Goal: Navigation & Orientation: Find specific page/section

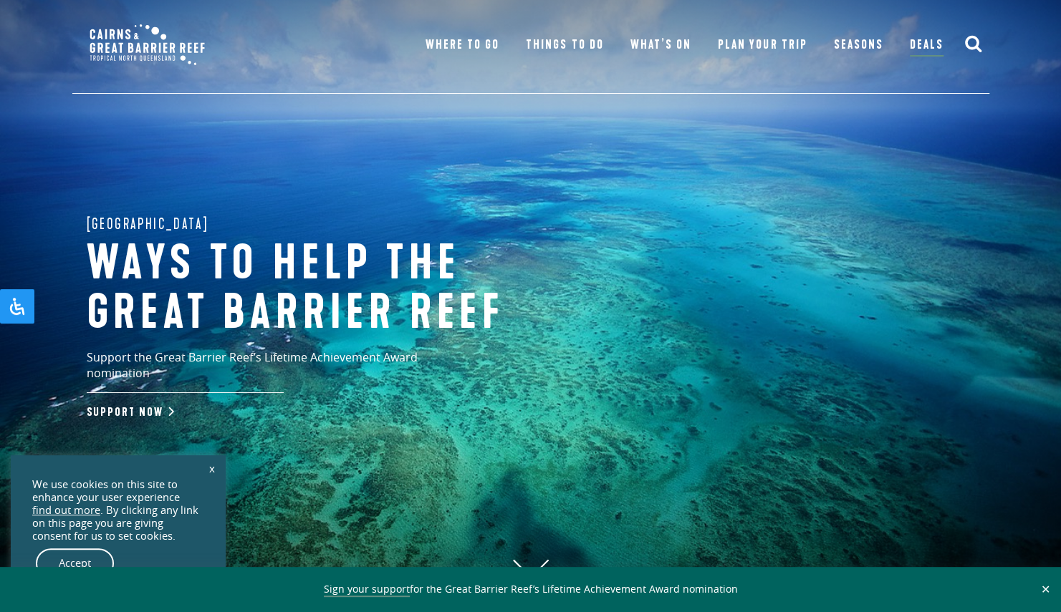
click at [85, 560] on link "Accept" at bounding box center [75, 564] width 78 height 30
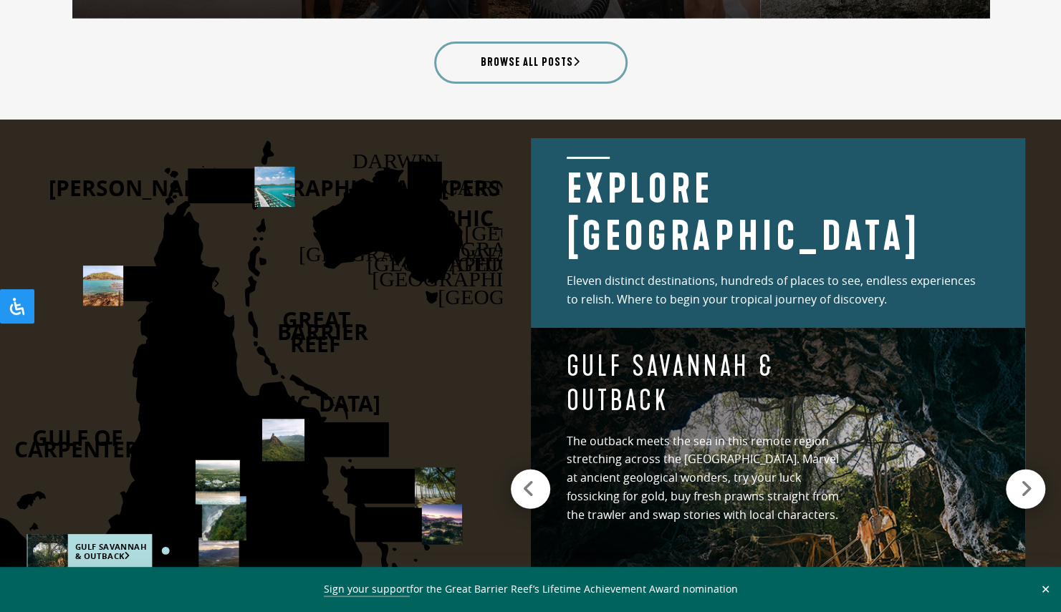
scroll to position [1833, 0]
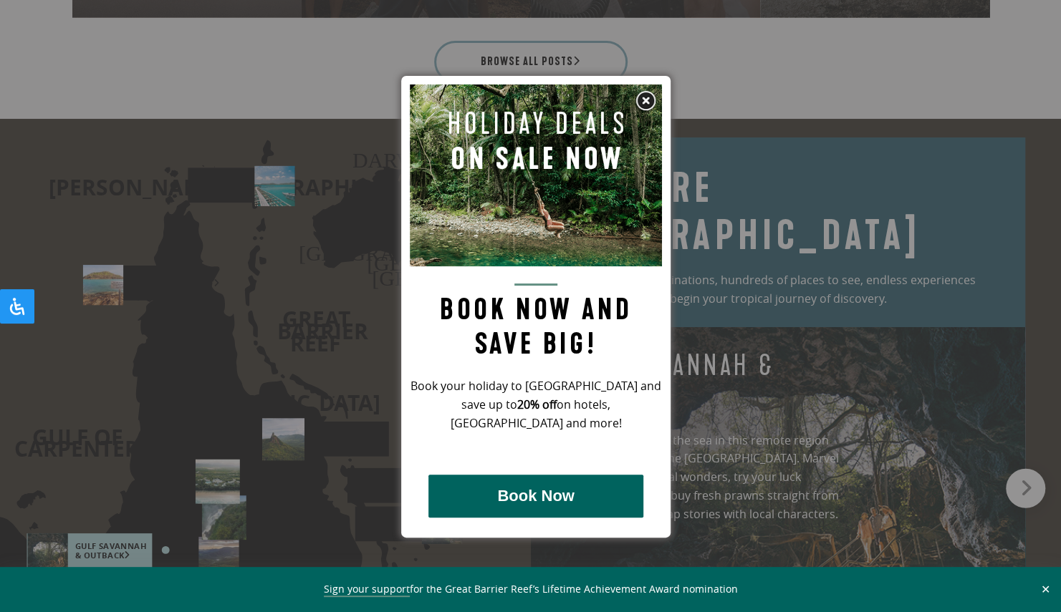
click at [643, 95] on img at bounding box center [645, 100] width 21 height 21
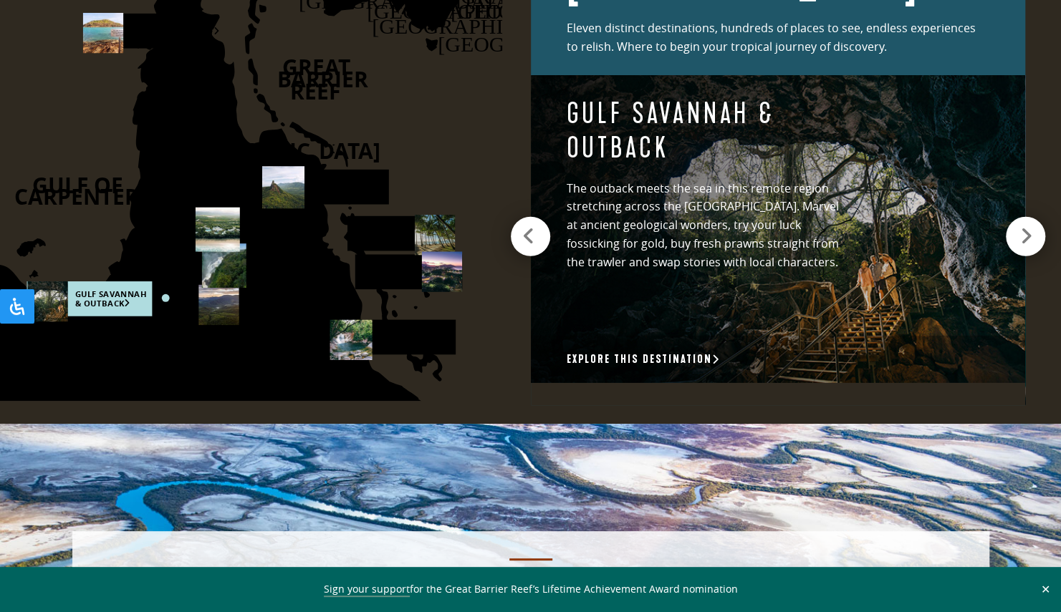
scroll to position [2091, 0]
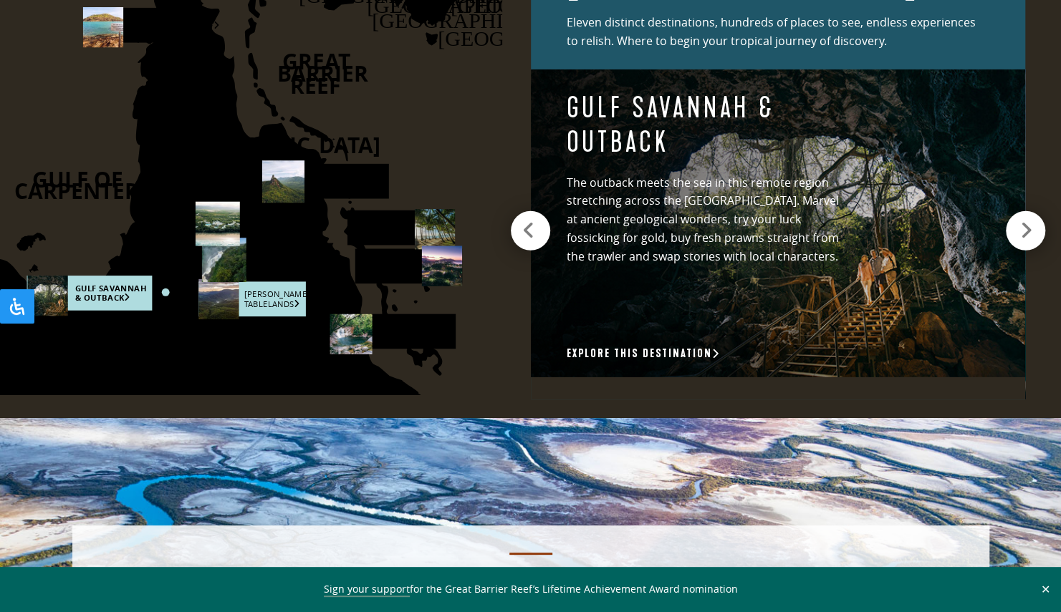
click at [274, 301] on rect at bounding box center [251, 298] width 107 height 35
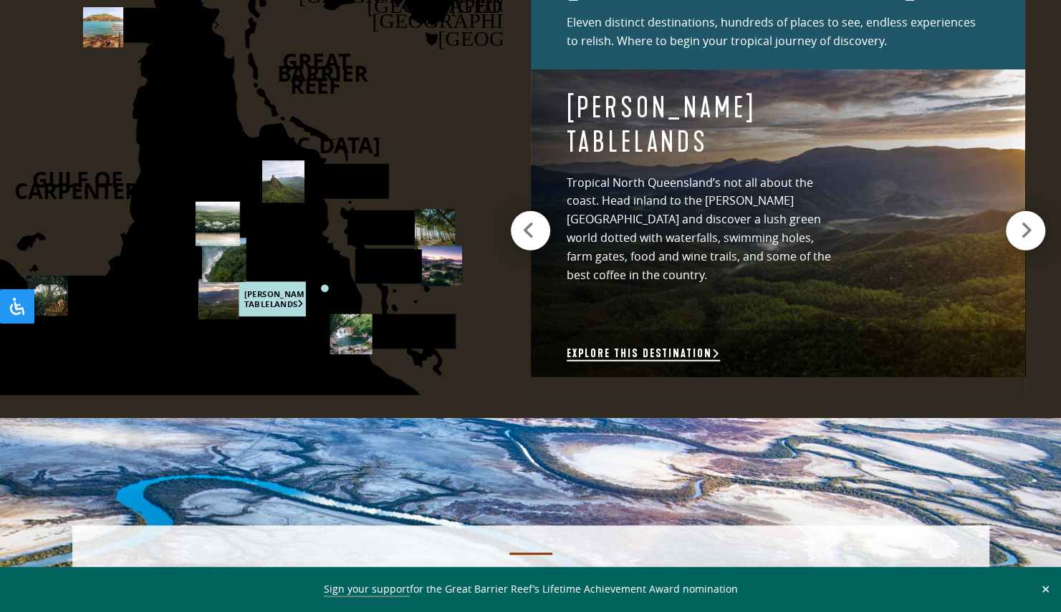
click at [691, 347] on link "Explore this destination" at bounding box center [643, 354] width 153 height 15
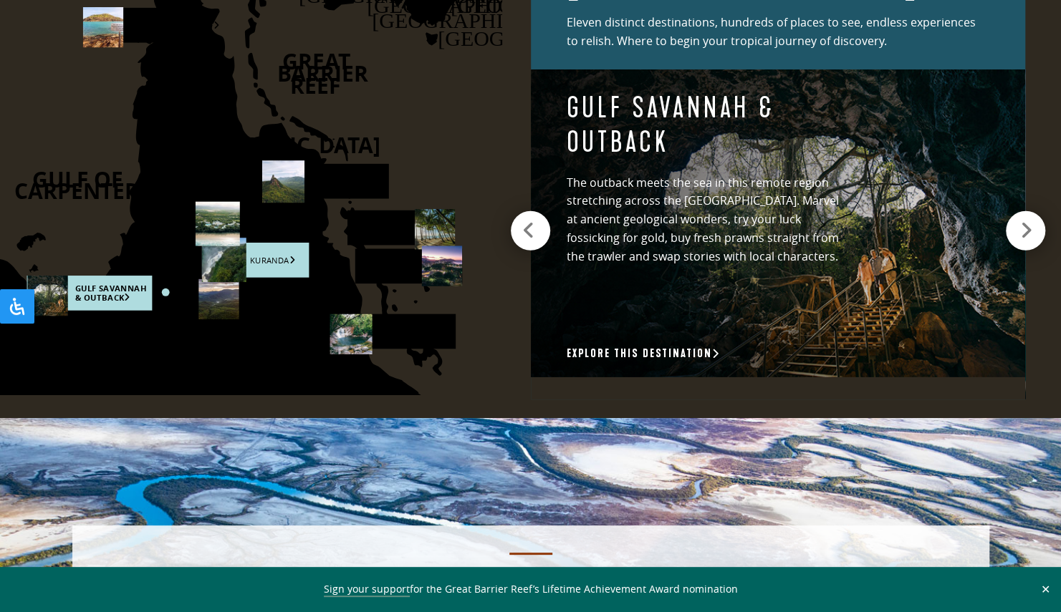
click at [285, 254] on rect at bounding box center [254, 260] width 107 height 35
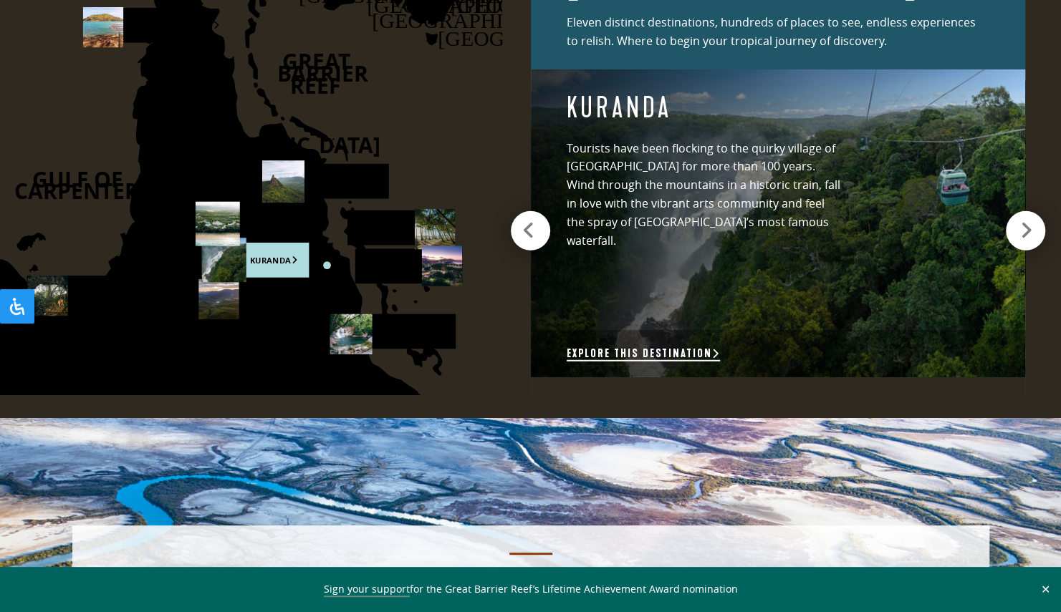
click at [669, 349] on link "Explore this destination" at bounding box center [643, 354] width 153 height 15
